Goal: Transaction & Acquisition: Purchase product/service

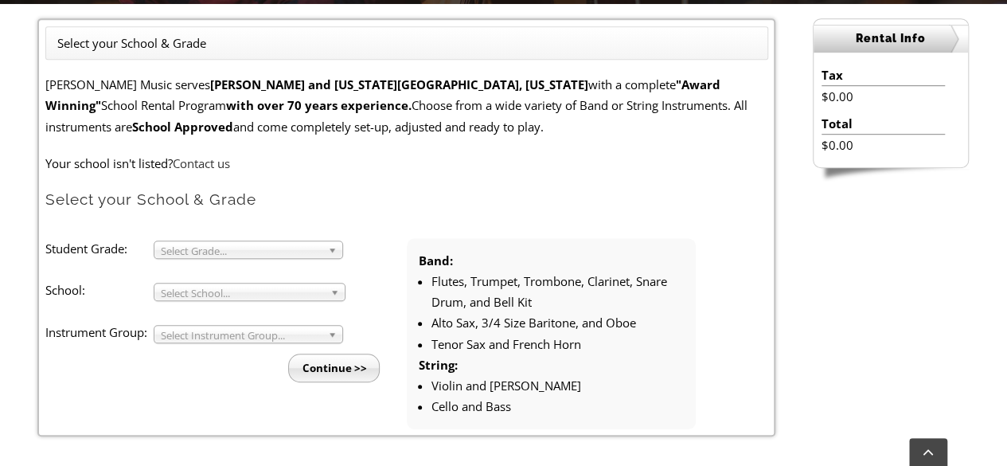
scroll to position [428, 0]
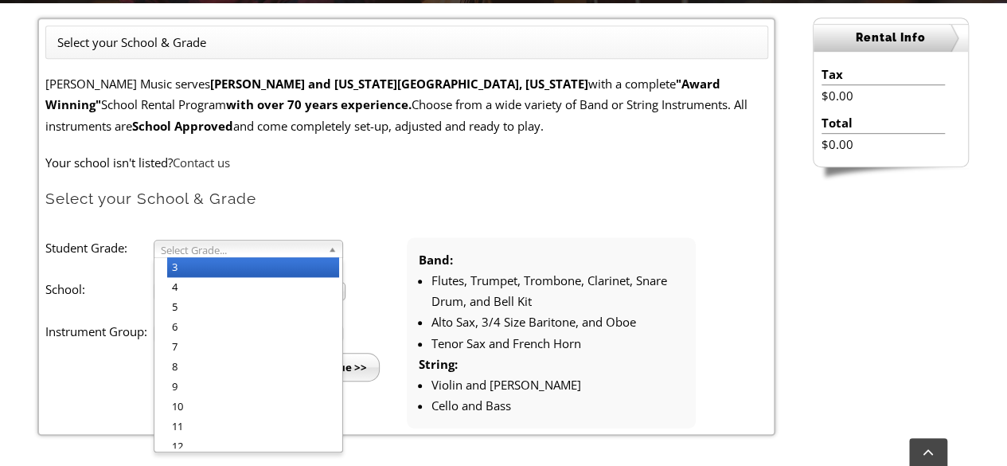
click at [243, 248] on span "Select Grade..." at bounding box center [241, 250] width 161 height 19
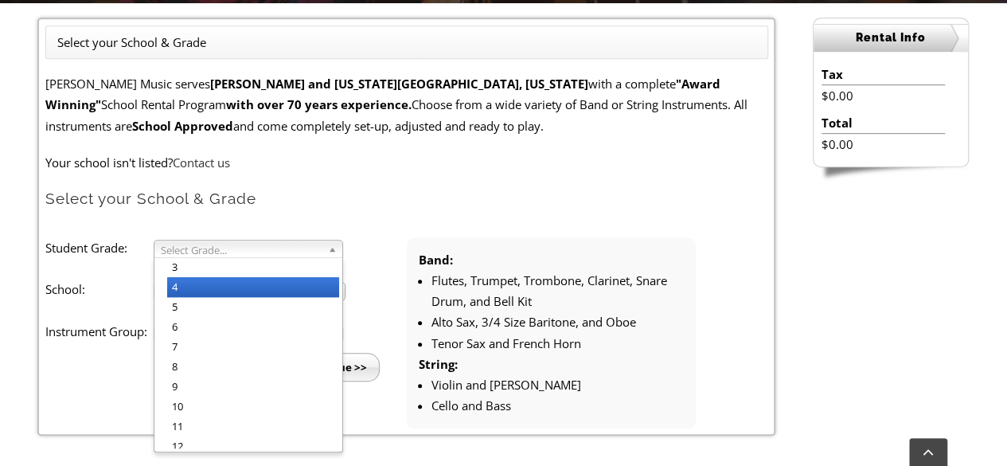
click at [221, 280] on li "4" at bounding box center [253, 287] width 172 height 20
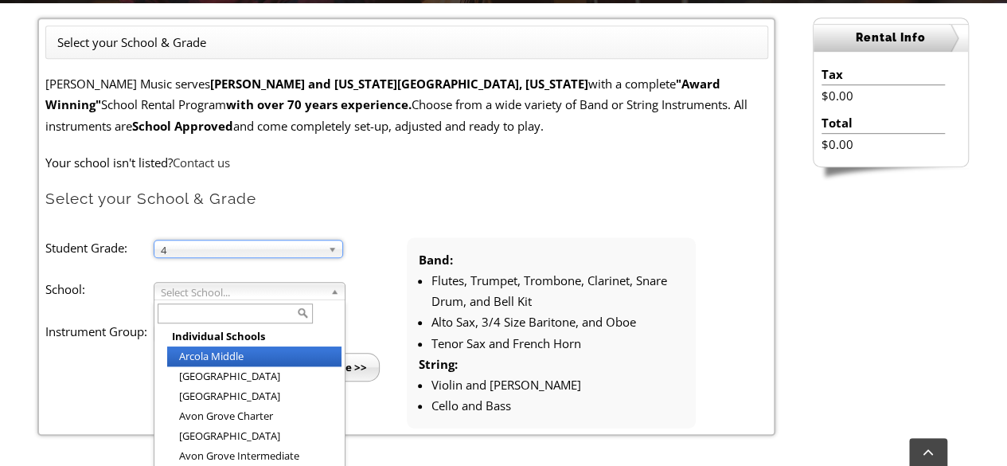
click at [213, 294] on span "Select School..." at bounding box center [242, 292] width 163 height 19
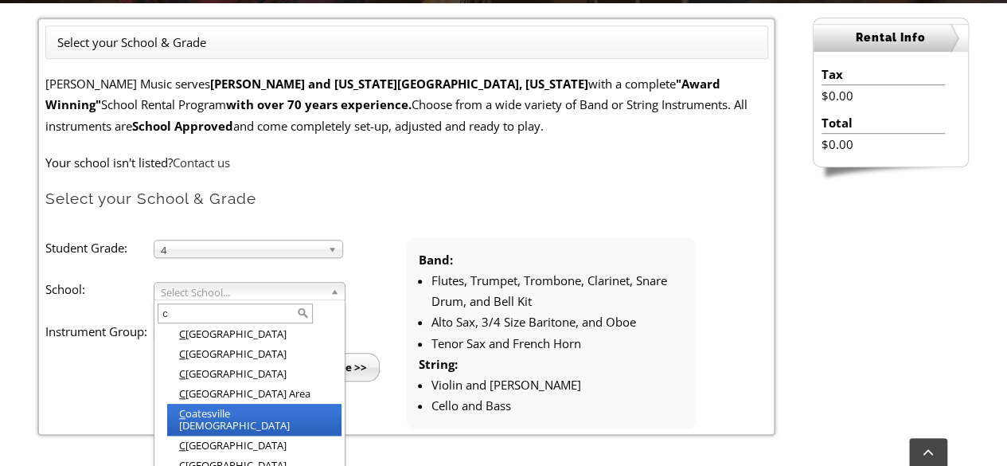
scroll to position [131, 0]
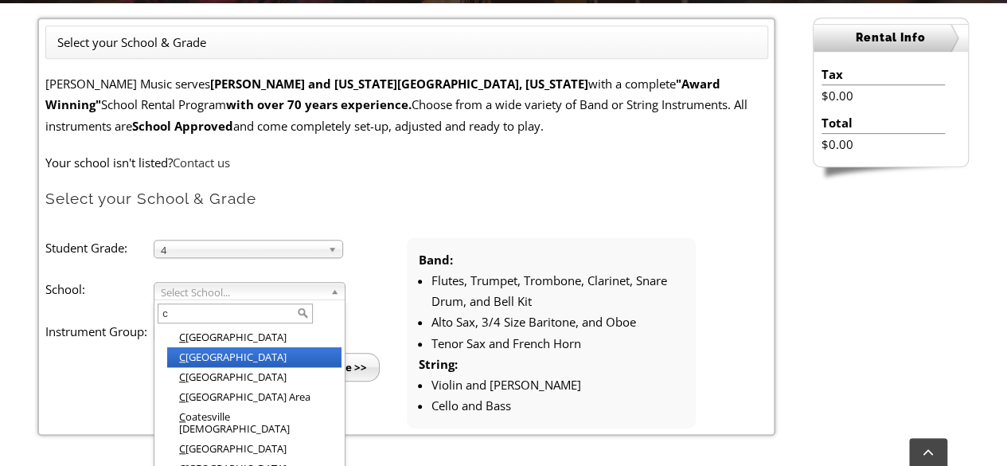
type input "c"
click at [235, 349] on li "C harlestown Elementary" at bounding box center [254, 357] width 174 height 20
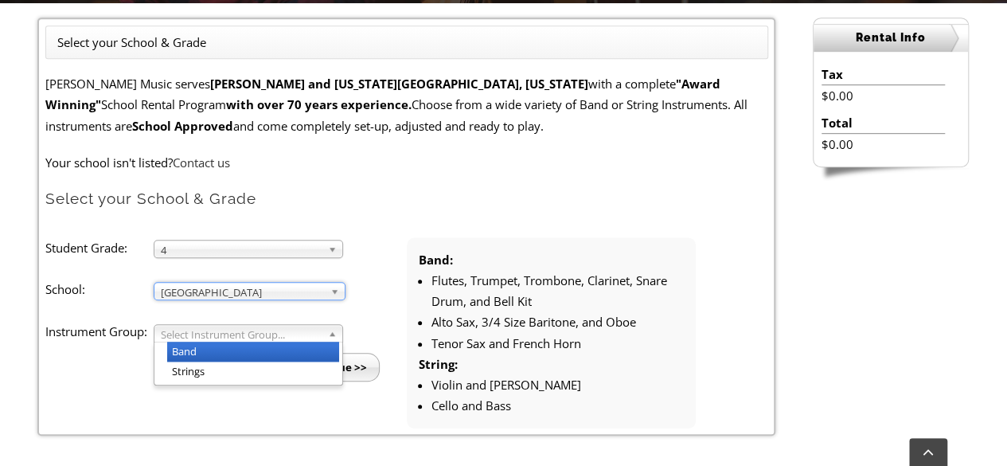
click at [252, 334] on span "Select Instrument Group..." at bounding box center [241, 334] width 161 height 19
click at [236, 346] on li "Band" at bounding box center [253, 352] width 172 height 20
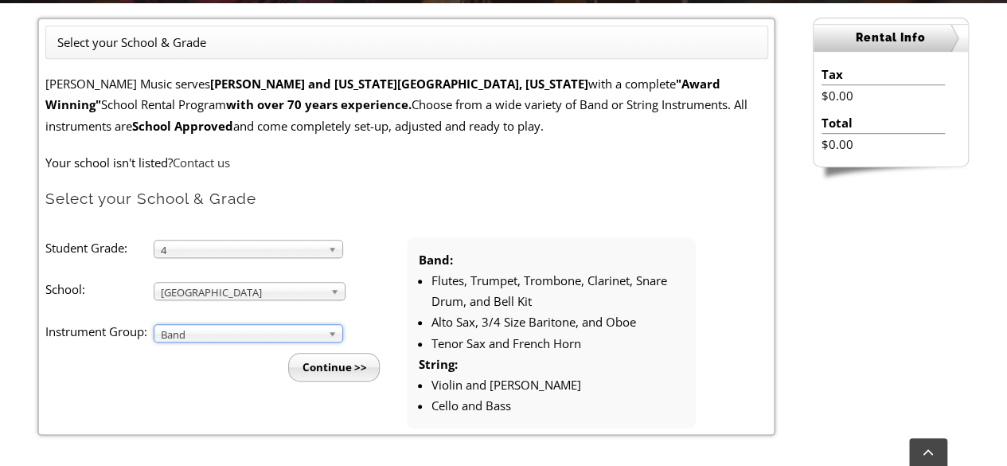
click at [325, 359] on input "Continue >>" at bounding box center [334, 367] width 92 height 29
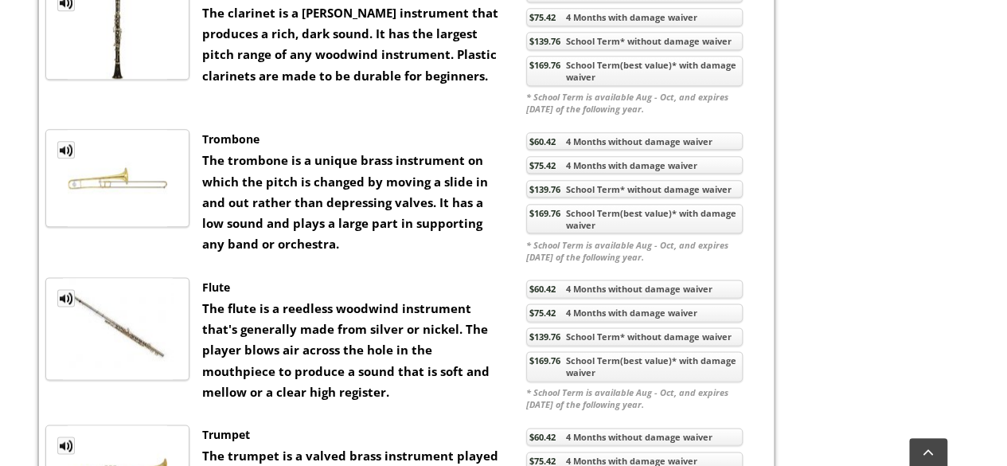
scroll to position [888, 0]
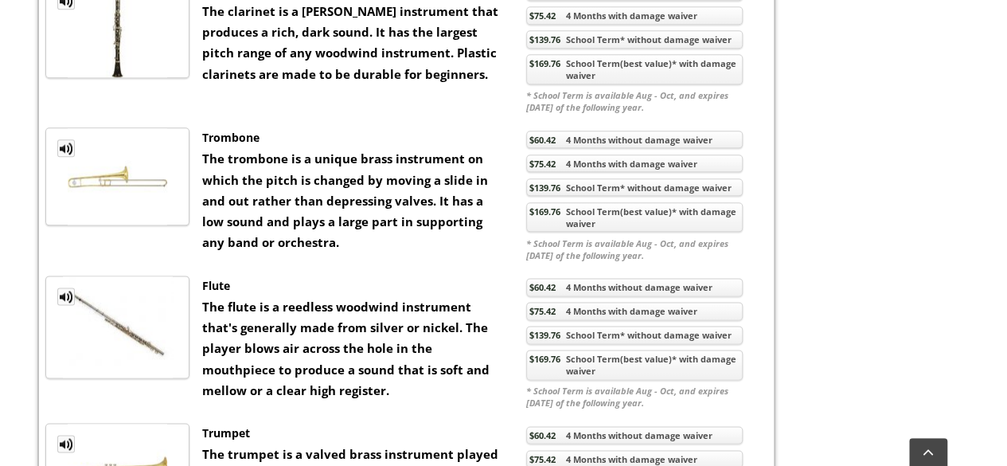
click at [648, 356] on link "$169.76 School Term(best value)* with damage waiver" at bounding box center [634, 365] width 217 height 30
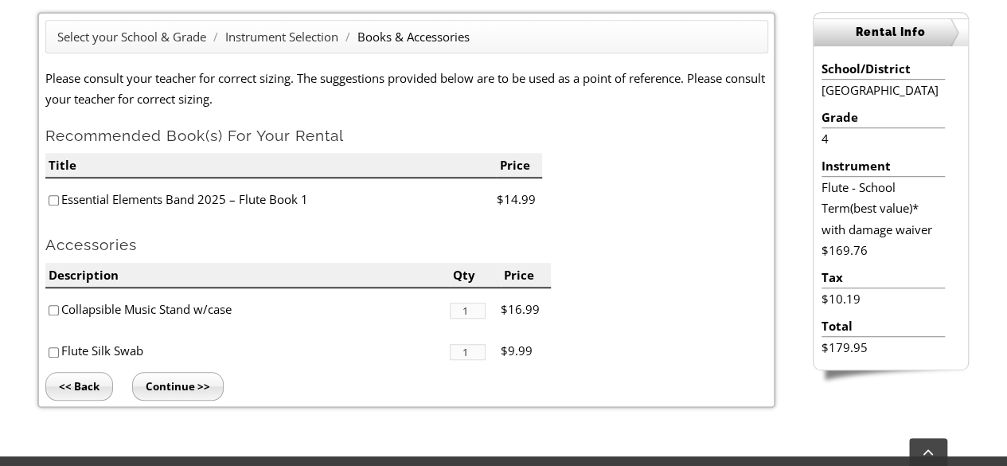
scroll to position [435, 0]
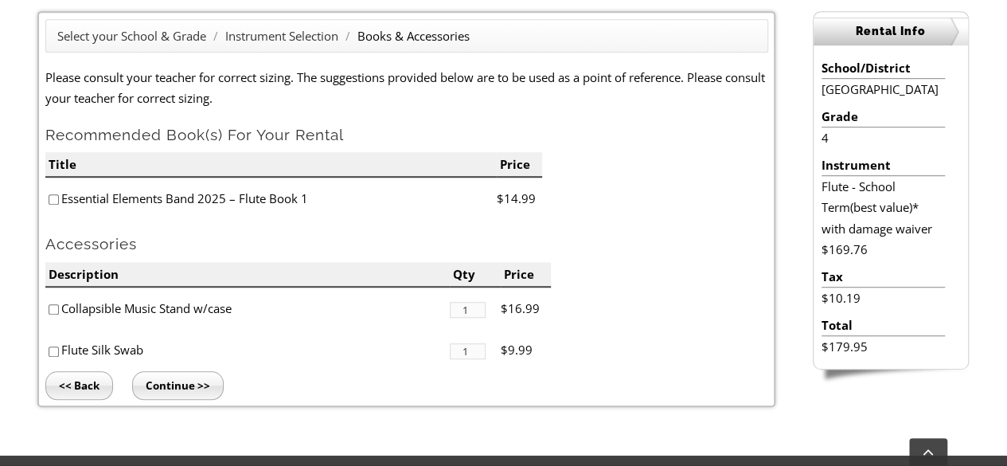
click at [51, 199] on input"] "checkbox" at bounding box center [54, 199] width 10 height 10
checkbox input"] "true"
click at [50, 309] on input"] "checkbox" at bounding box center [54, 309] width 10 height 10
checkbox input"] "true"
click at [179, 385] on input "Continue >>" at bounding box center [178, 385] width 92 height 29
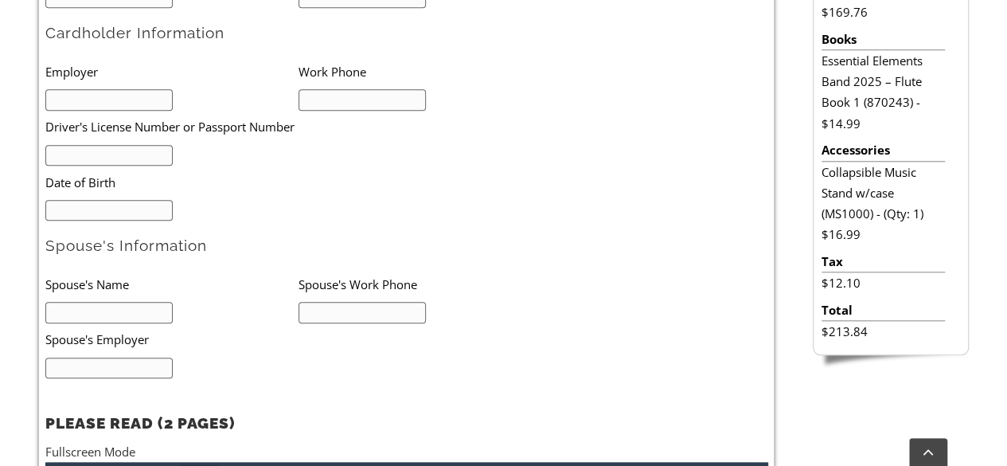
scroll to position [683, 0]
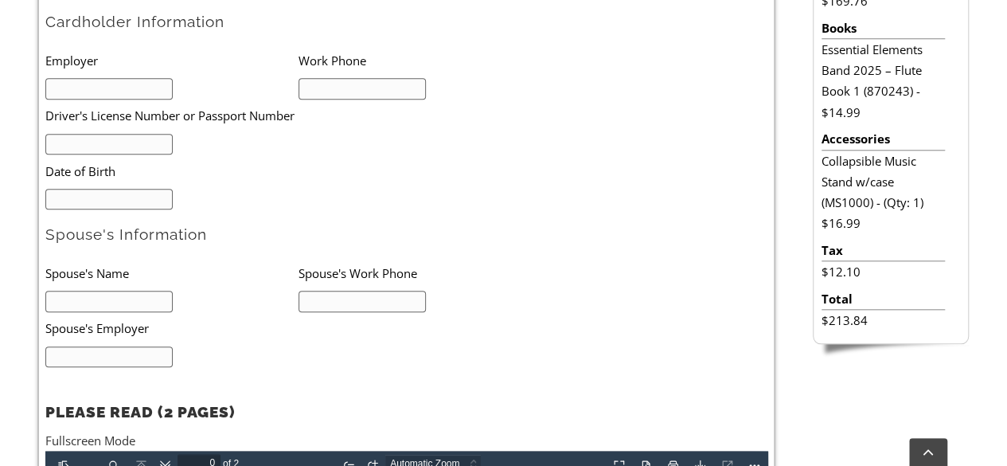
type input "1"
